Goal: Entertainment & Leisure: Consume media (video, audio)

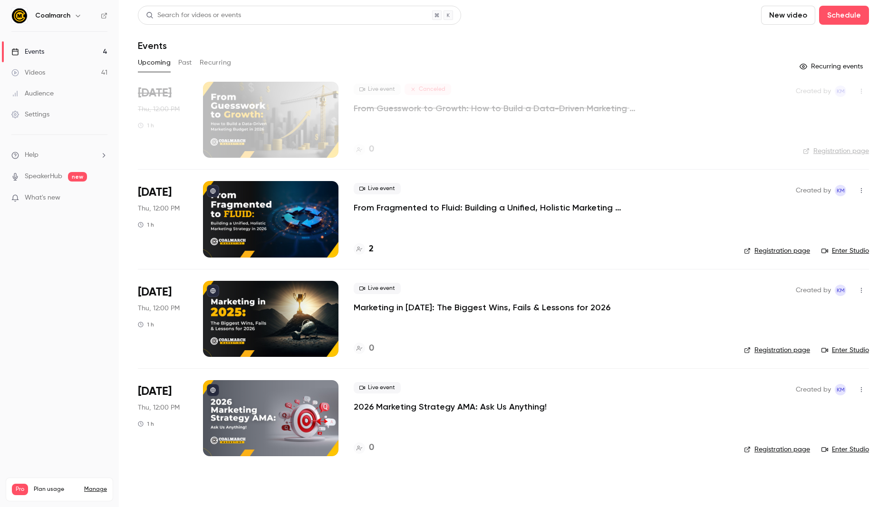
click at [79, 74] on link "Videos 41" at bounding box center [59, 72] width 119 height 21
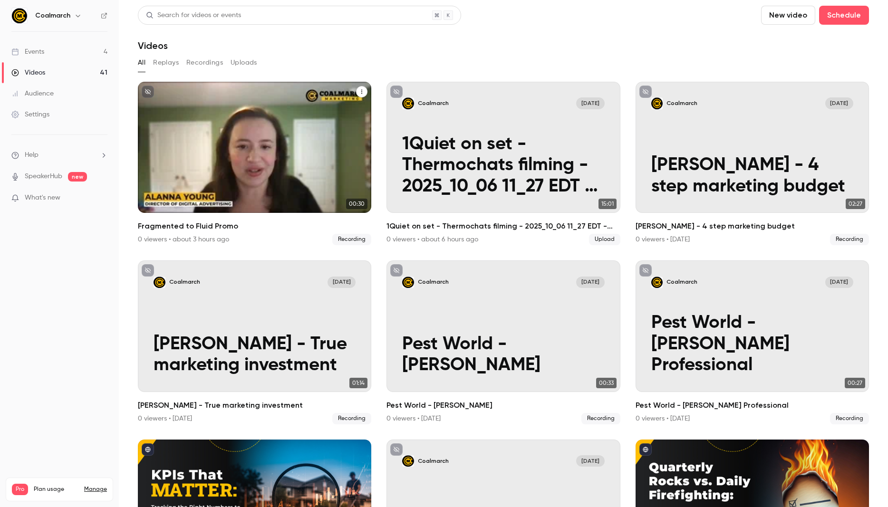
click at [280, 167] on p "Fragmented to Fluid Promo" at bounding box center [255, 176] width 202 height 42
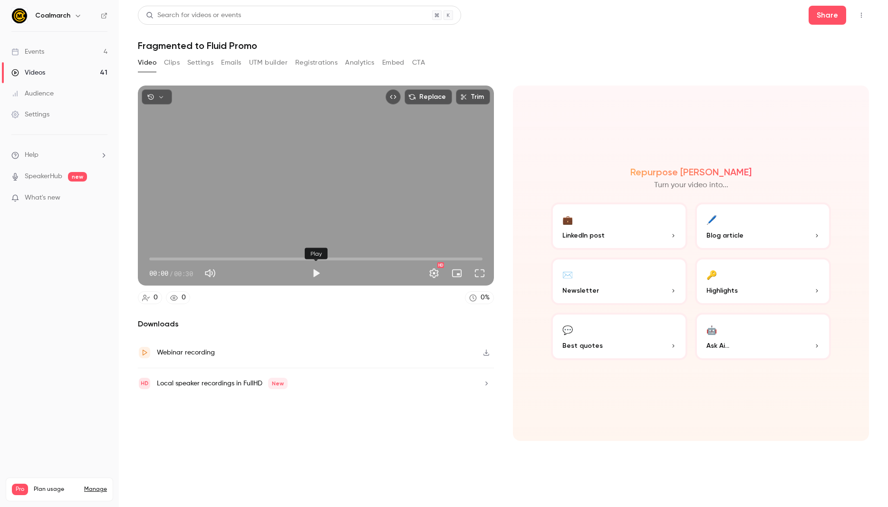
click at [313, 273] on button "Play" at bounding box center [316, 273] width 19 height 19
click at [482, 275] on button "Full screen" at bounding box center [479, 273] width 19 height 19
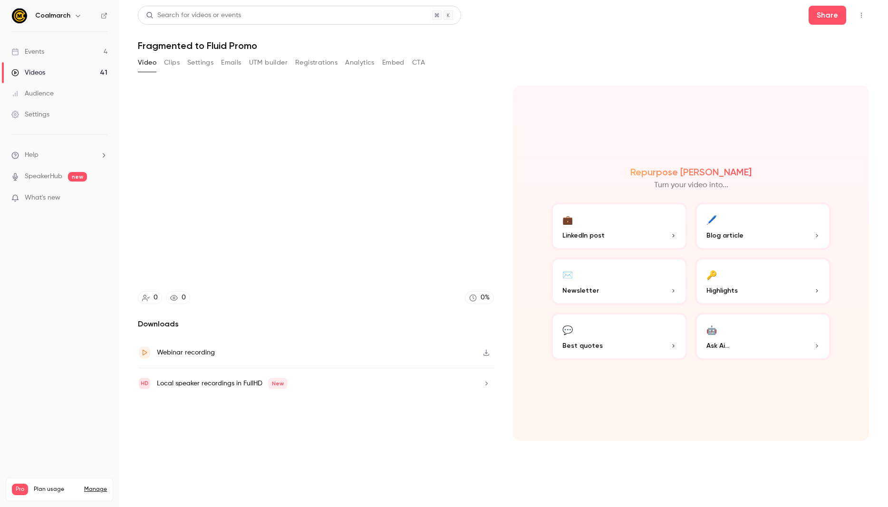
type input "****"
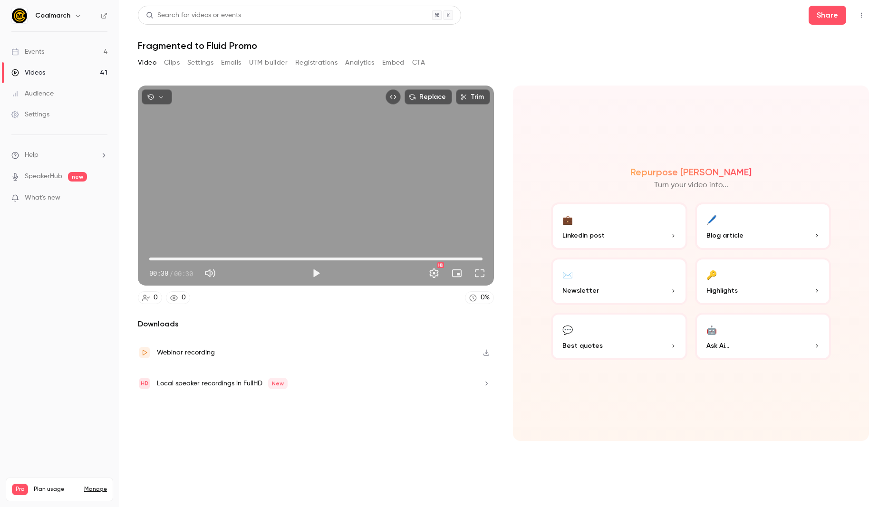
click at [231, 420] on div "Downloads Webinar recording Local speaker recordings in FullHD New" at bounding box center [316, 379] width 356 height 123
click at [173, 62] on button "Clips" at bounding box center [172, 62] width 16 height 15
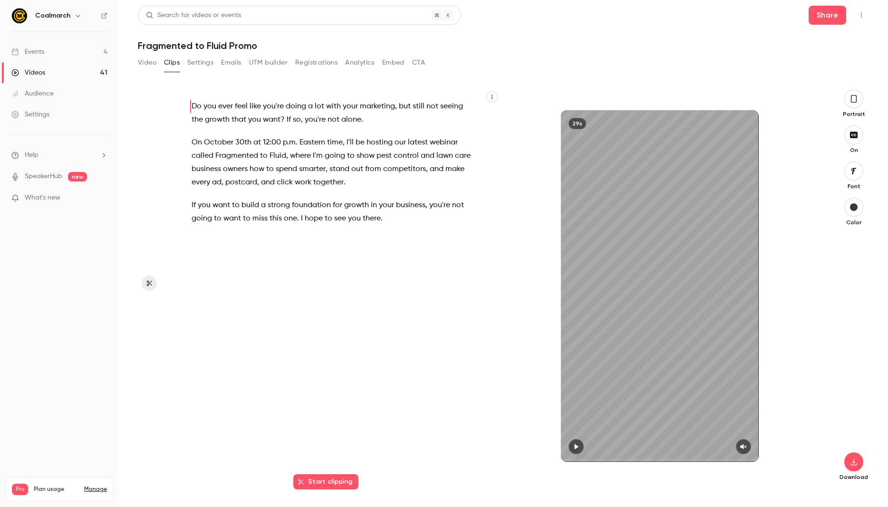
click at [575, 444] on icon "button" at bounding box center [576, 447] width 8 height 7
click at [734, 444] on div at bounding box center [660, 446] width 198 height 15
click at [743, 446] on icon "button" at bounding box center [743, 446] width 6 height 5
click at [598, 377] on div "29s" at bounding box center [660, 286] width 198 height 352
click at [195, 106] on span "Do" at bounding box center [197, 106] width 10 height 13
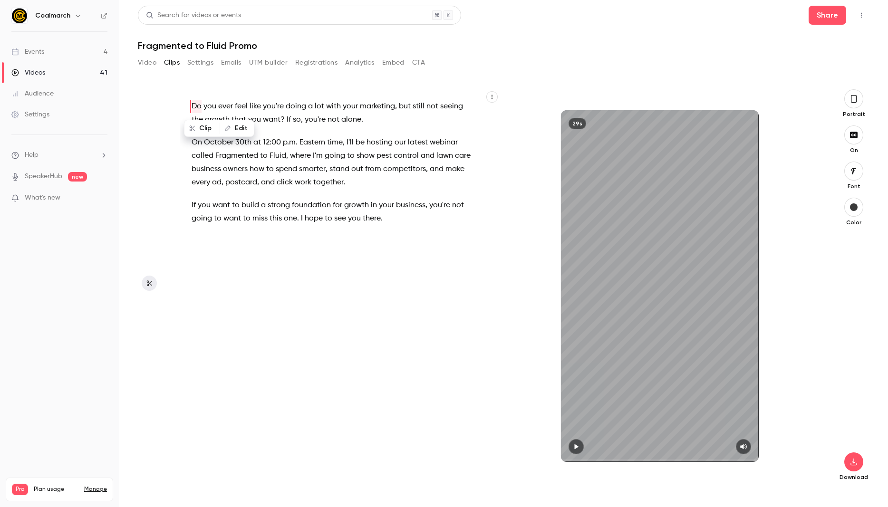
click at [576, 448] on icon "button" at bounding box center [576, 447] width 8 height 7
click at [853, 99] on icon "button" at bounding box center [854, 99] width 8 height 10
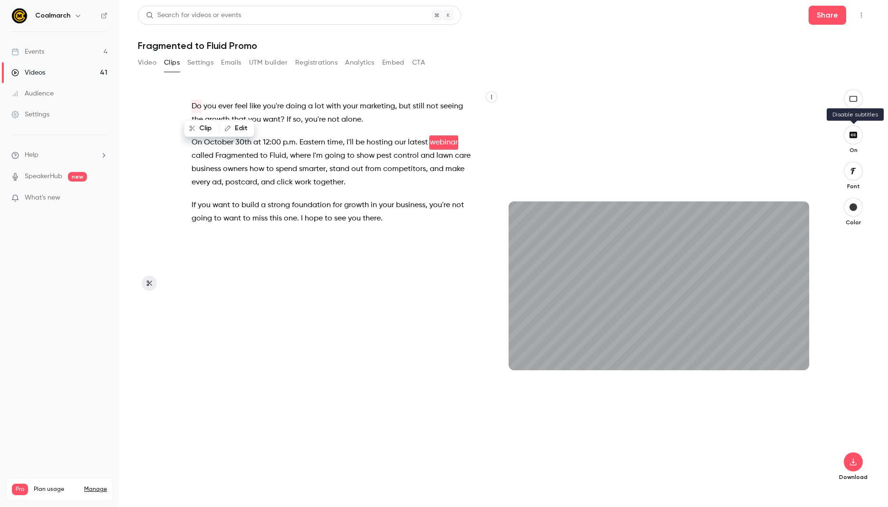
click at [852, 135] on icon "button" at bounding box center [853, 135] width 8 height 6
click at [853, 133] on icon "button" at bounding box center [853, 135] width 10 height 8
click at [851, 102] on icon "button" at bounding box center [853, 99] width 10 height 8
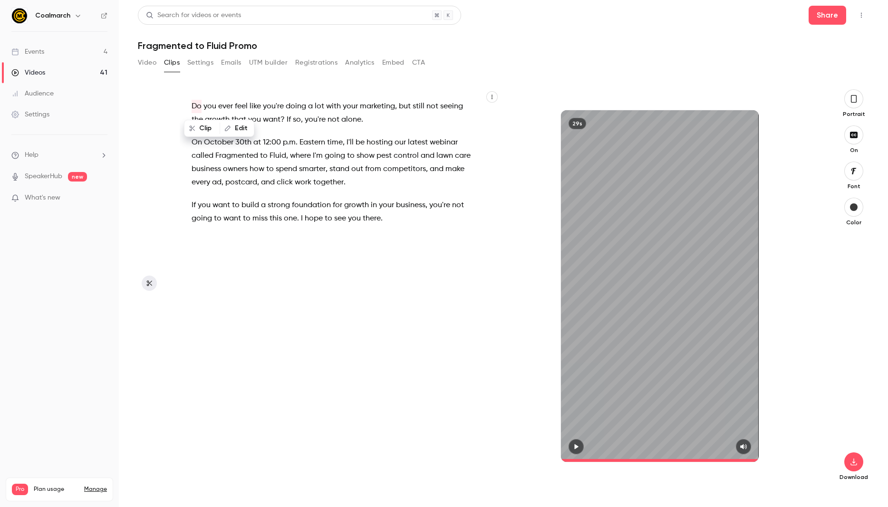
click at [572, 445] on icon "button" at bounding box center [576, 447] width 8 height 7
type input "****"
